Goal: Task Accomplishment & Management: Manage account settings

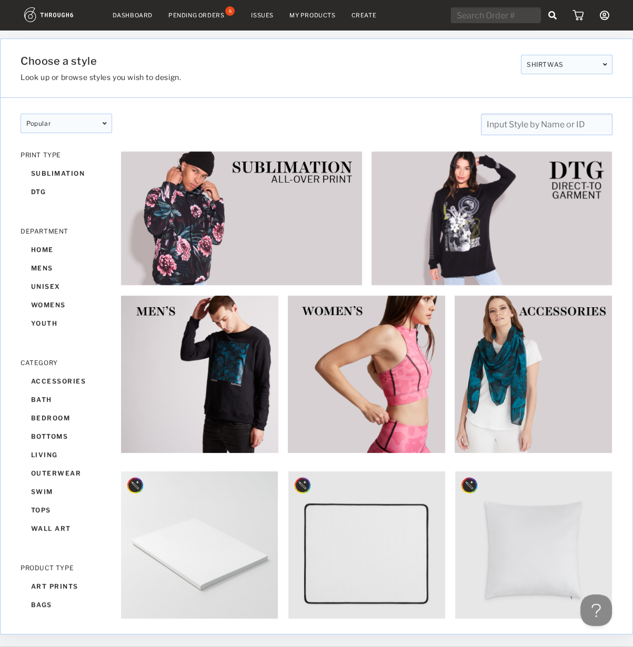
click at [608, 17] on icon at bounding box center [603, 15] width 9 height 9
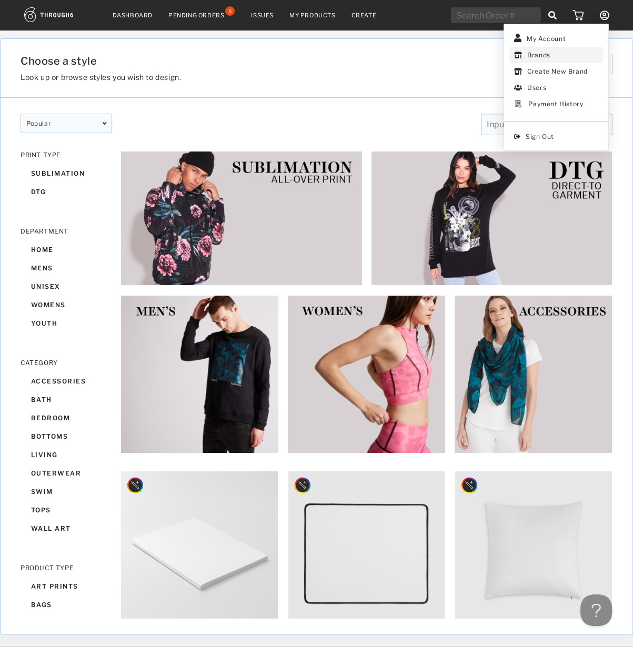
click at [545, 52] on link "Brands" at bounding box center [556, 55] width 94 height 16
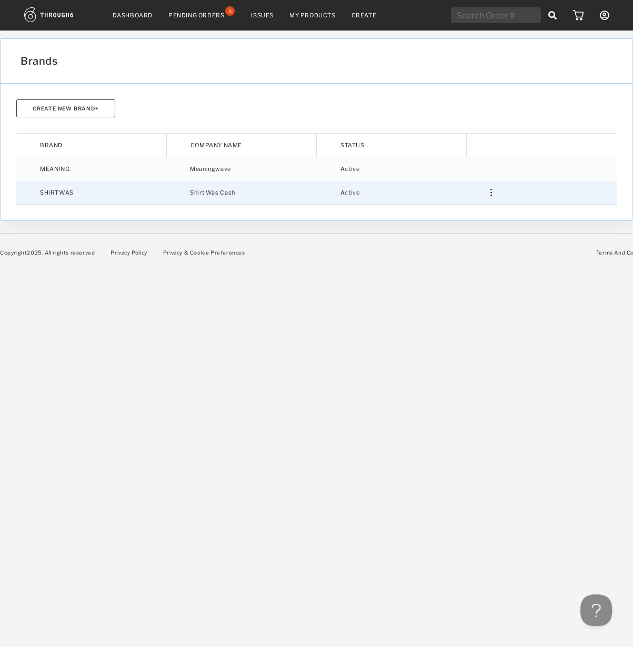
click at [494, 192] on div at bounding box center [554, 193] width 126 height 8
click at [459, 212] on link "Settings" at bounding box center [450, 211] width 67 height 16
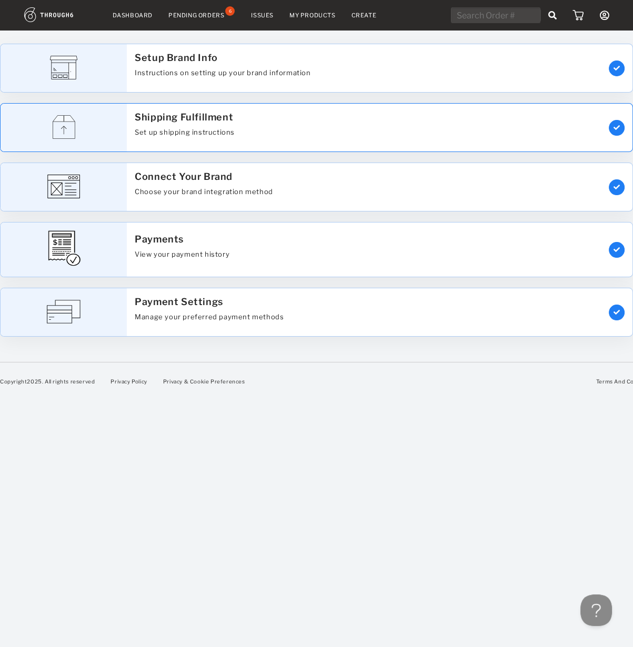
click at [429, 118] on div "Shipping Fulfillment Set up shipping instructions" at bounding box center [364, 128] width 474 height 48
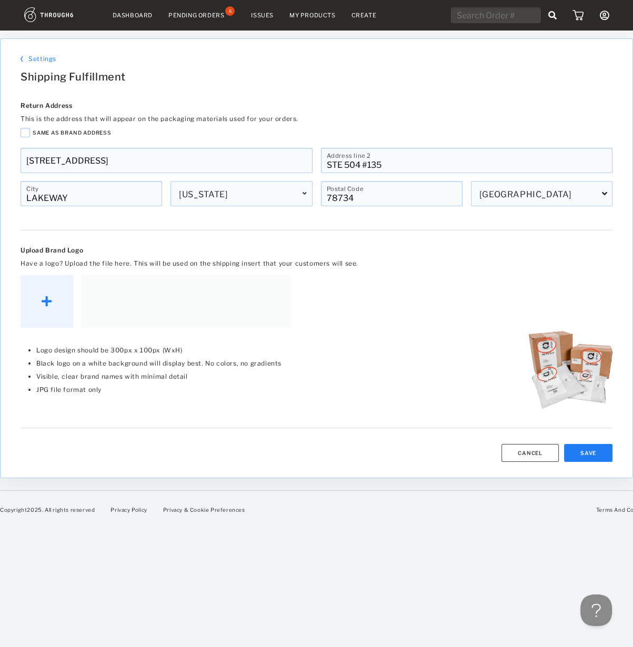
click at [36, 61] on span "Settings" at bounding box center [42, 59] width 28 height 8
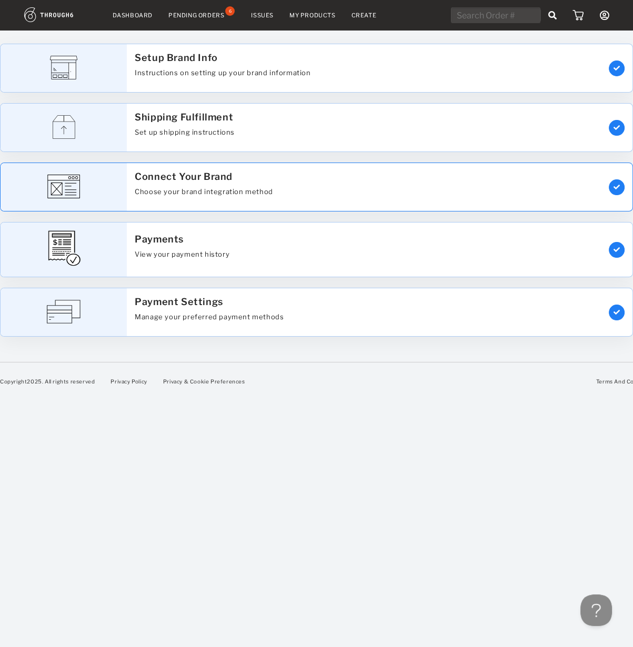
click at [360, 199] on div "Connect Your Brand Choose your brand integration method" at bounding box center [364, 187] width 474 height 48
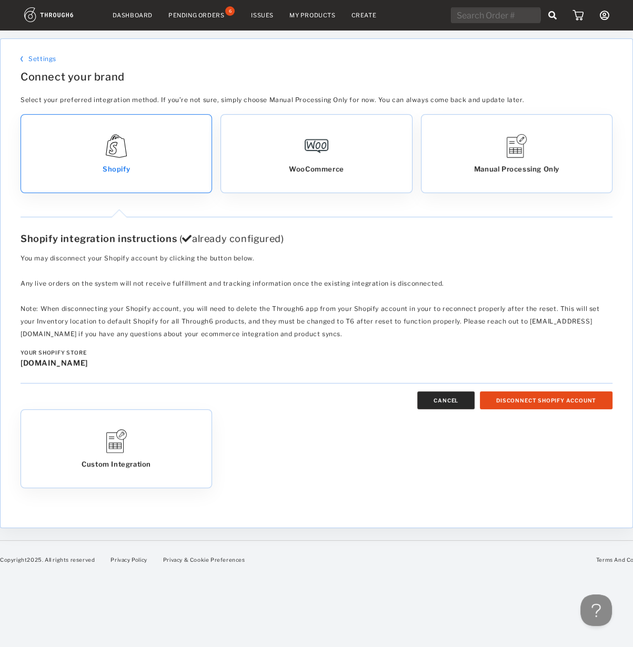
click at [451, 400] on button "Cancel" at bounding box center [445, 401] width 57 height 18
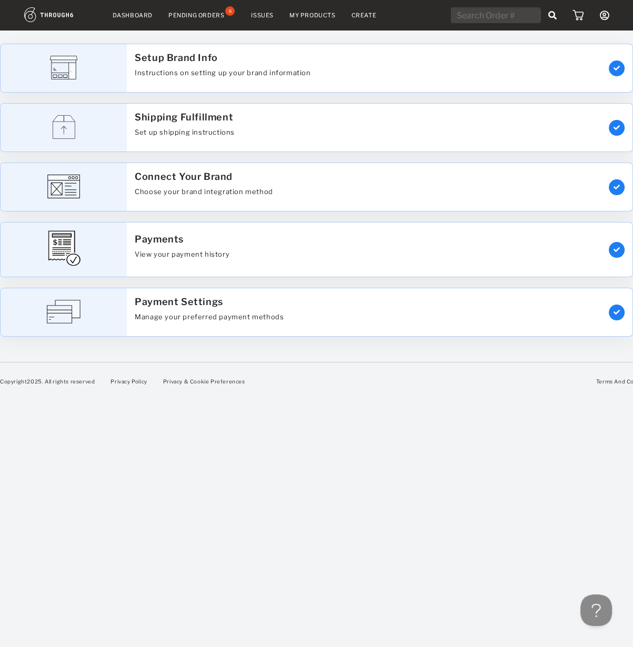
click at [138, 16] on link "Dashboard" at bounding box center [133, 15] width 40 height 7
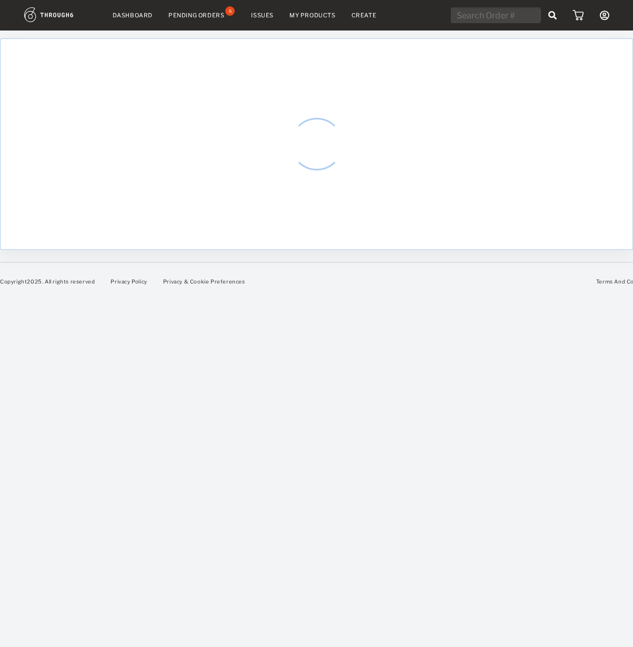
select select "9"
select select "2025"
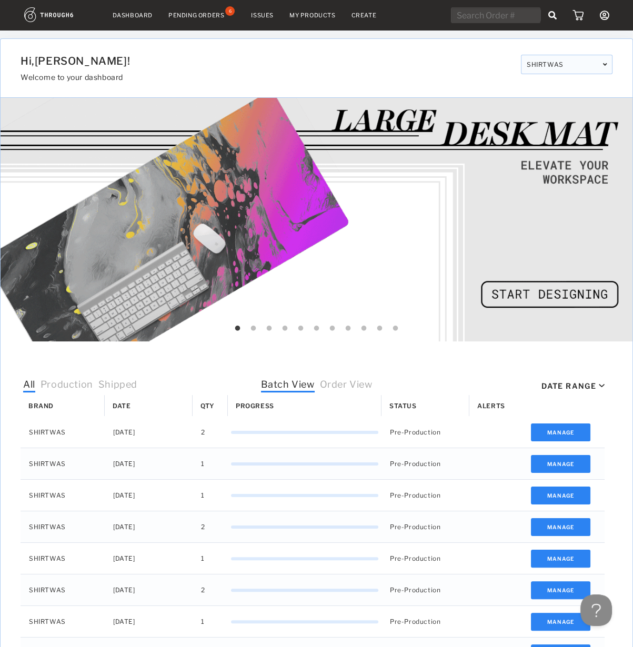
click at [208, 18] on div "Pending Orders" at bounding box center [196, 15] width 56 height 7
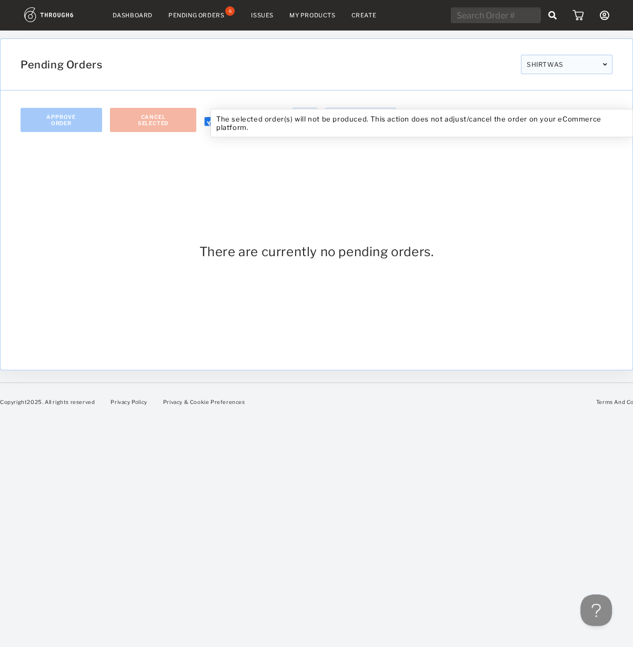
click at [211, 124] on div "The selected order(s) will not be produced. This action does not adjust/cancel …" at bounding box center [422, 123] width 423 height 28
click at [238, 117] on span "The selected order(s) will not be produced. This action does not adjust/cancel …" at bounding box center [408, 123] width 385 height 17
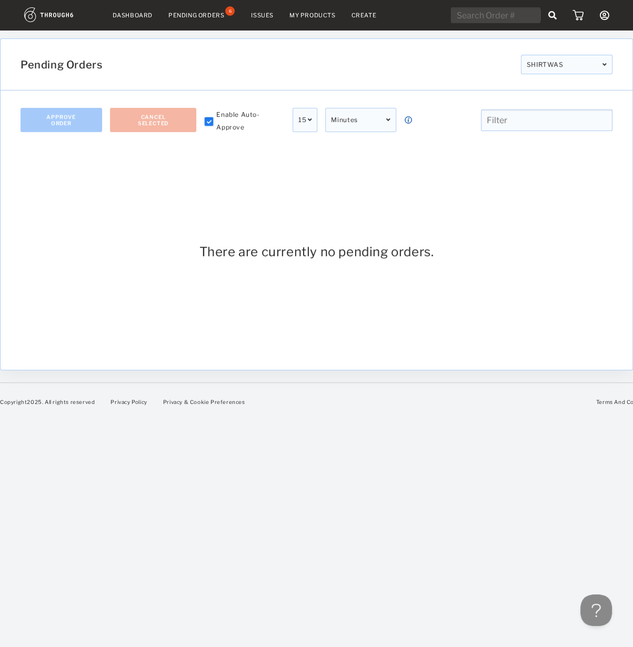
click at [304, 120] on div "15" at bounding box center [305, 120] width 25 height 24
click at [352, 116] on div "Minutes" at bounding box center [360, 120] width 71 height 24
click at [217, 149] on div "There are currently no pending orders." at bounding box center [317, 251] width 592 height 205
click at [212, 119] on icon at bounding box center [209, 121] width 5 height 5
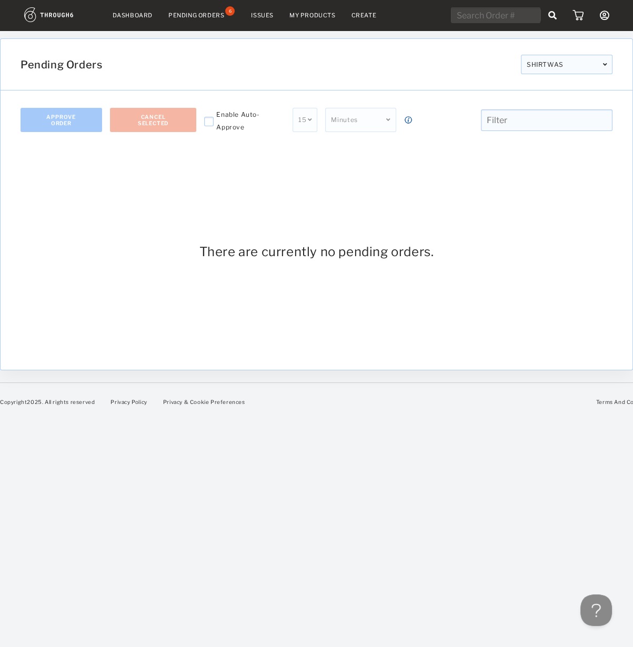
click at [276, 168] on div "There are currently no pending orders." at bounding box center [317, 251] width 592 height 205
